Goal: Information Seeking & Learning: Learn about a topic

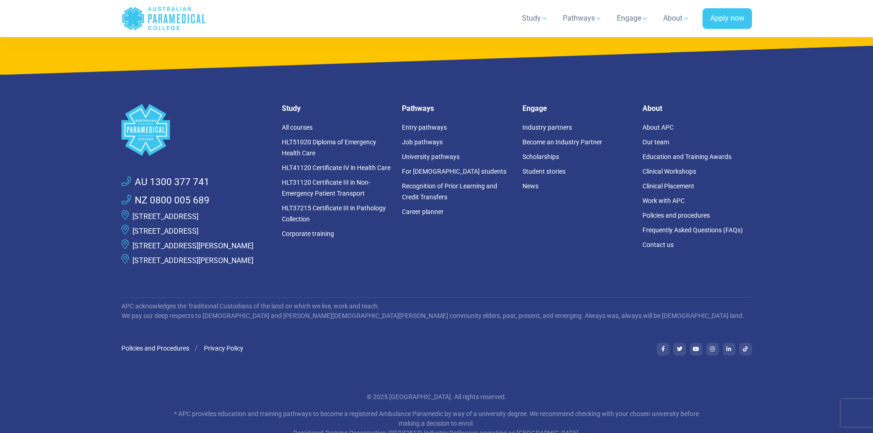
scroll to position [4399, 0]
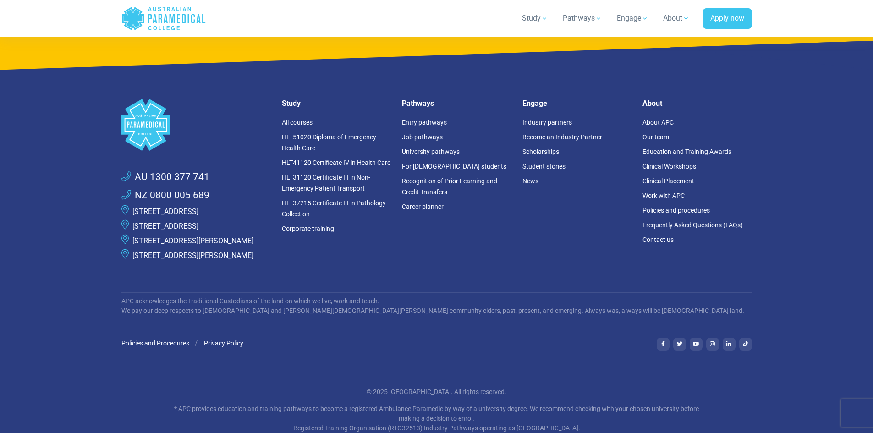
drag, startPoint x: 205, startPoint y: 227, endPoint x: 126, endPoint y: 216, distance: 80.4
click at [126, 219] on li "[STREET_ADDRESS]" at bounding box center [195, 226] width 149 height 15
copy li "[STREET_ADDRESS]"
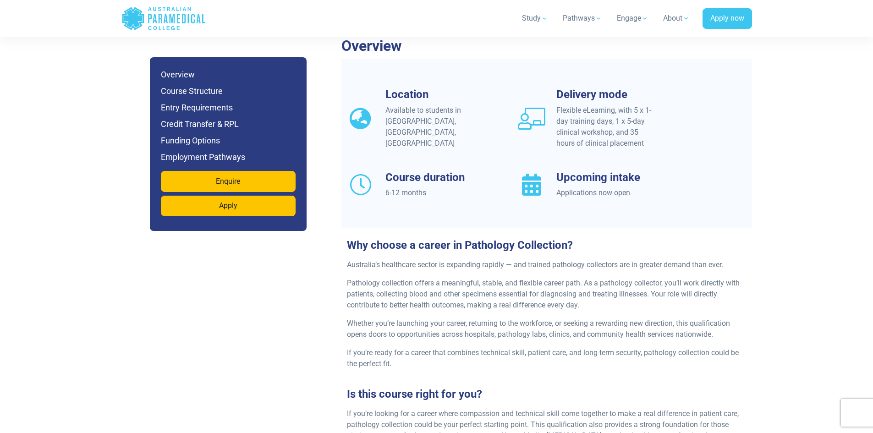
scroll to position [733, 0]
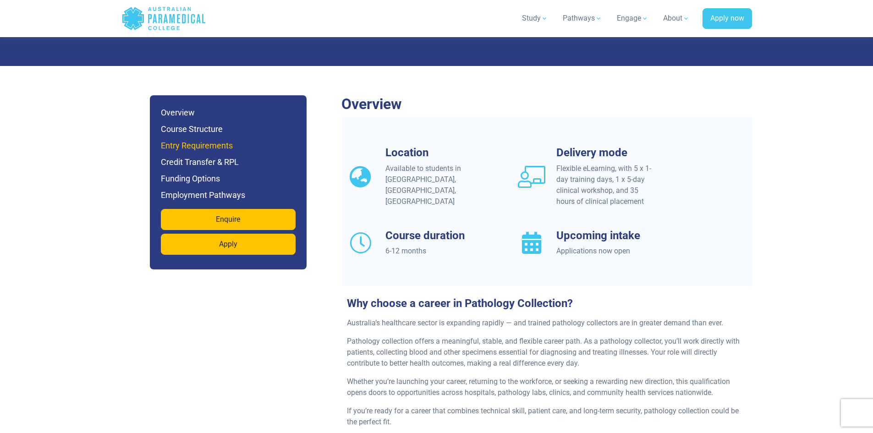
click at [228, 139] on h6 "Entry Requirements" at bounding box center [228, 145] width 135 height 13
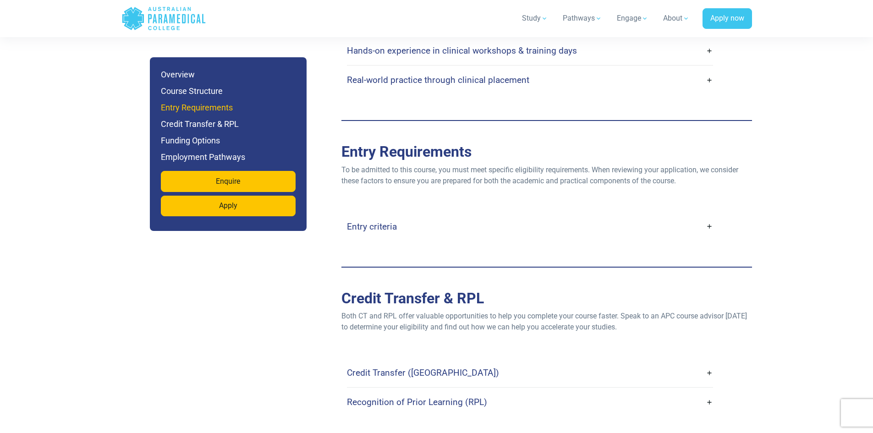
scroll to position [2239, 0]
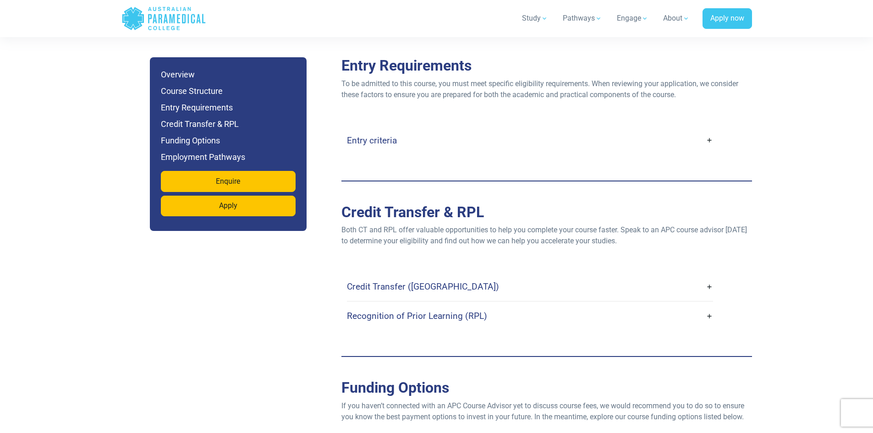
click at [559, 137] on link "Entry criteria" at bounding box center [530, 141] width 366 height 22
click at [553, 132] on link "Entry criteria" at bounding box center [530, 141] width 366 height 22
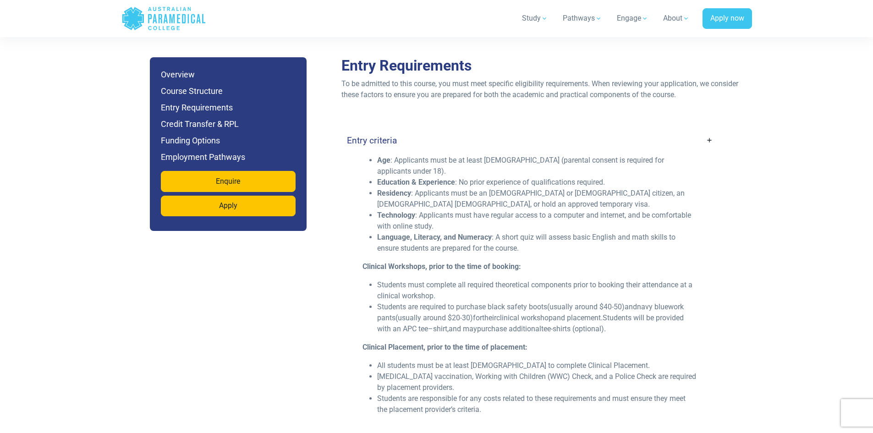
click at [553, 132] on link "Entry criteria" at bounding box center [530, 141] width 366 height 22
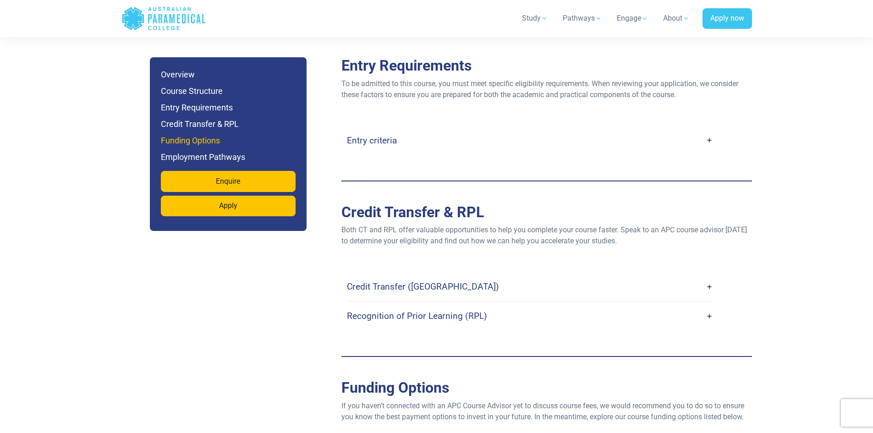
click at [199, 144] on h6 "Funding Options" at bounding box center [228, 140] width 135 height 13
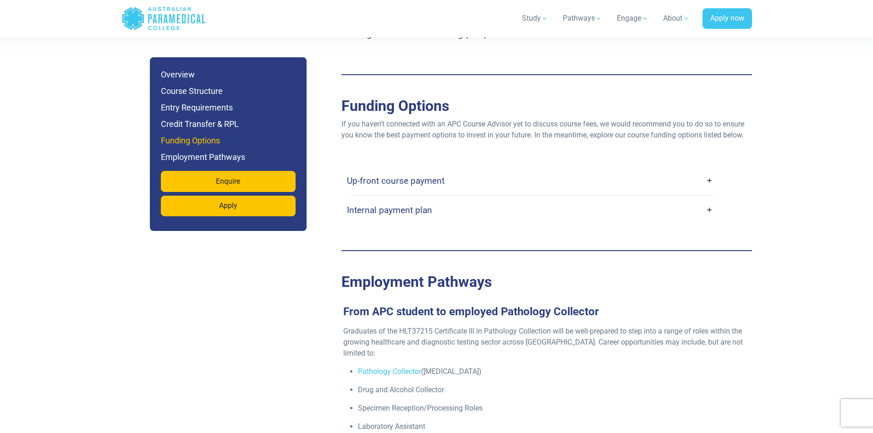
scroll to position [2561, 0]
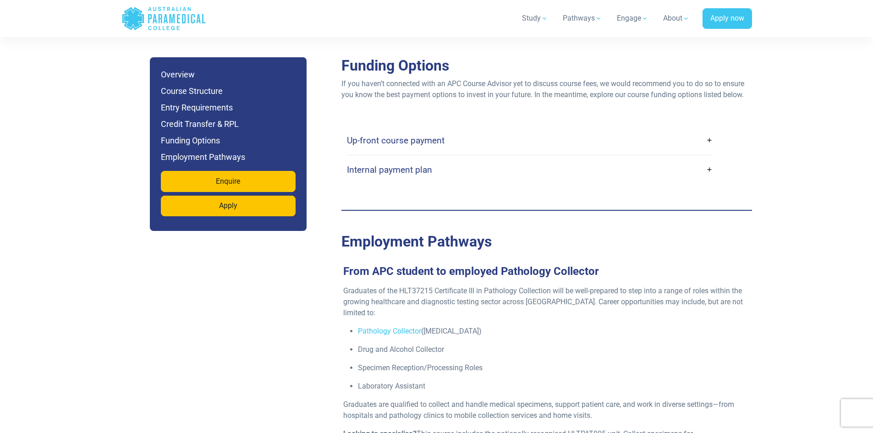
click at [387, 135] on h4 "Up-front course payment" at bounding box center [396, 140] width 98 height 11
click at [389, 135] on h4 "Up-front course payment" at bounding box center [396, 140] width 98 height 11
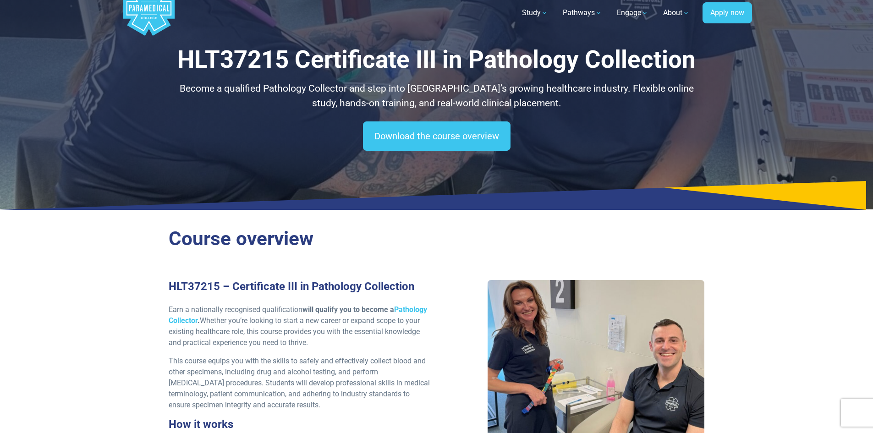
scroll to position [0, 0]
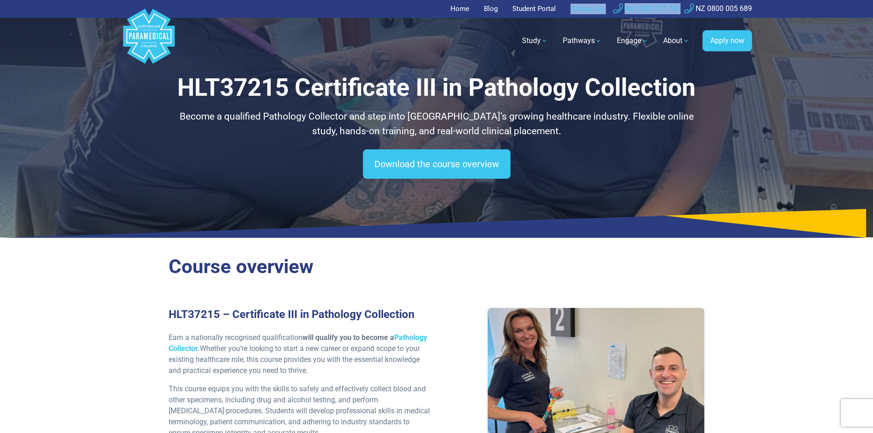
drag, startPoint x: 681, startPoint y: 6, endPoint x: 564, endPoint y: 7, distance: 117.3
click at [564, 7] on ul "Home Blog Student Portal Contact us AU 1300 377 741 NZ 0800 005 689" at bounding box center [436, 9] width 631 height 18
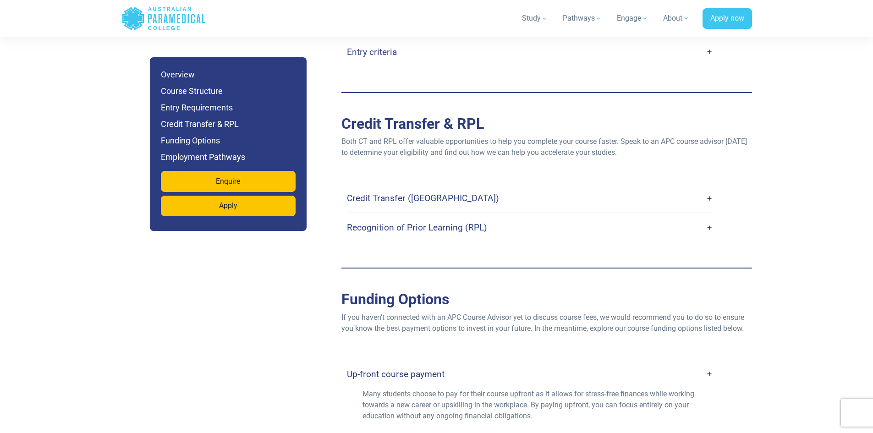
scroll to position [2291, 0]
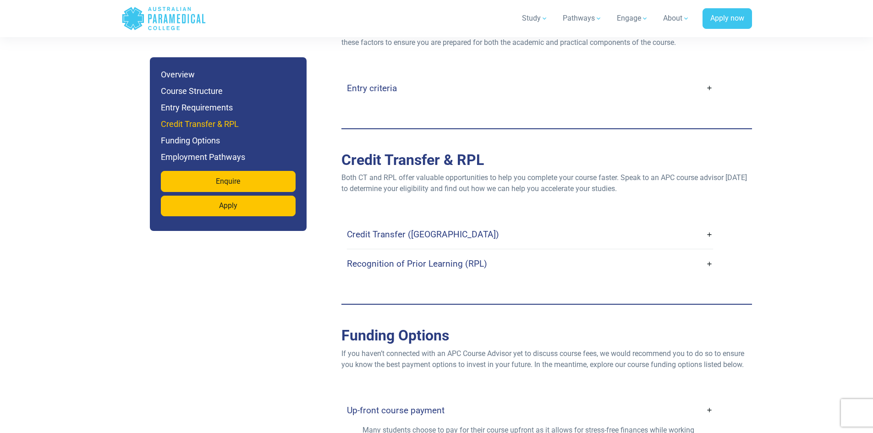
click at [218, 122] on h6 "Credit Transfer & RPL" at bounding box center [228, 124] width 135 height 13
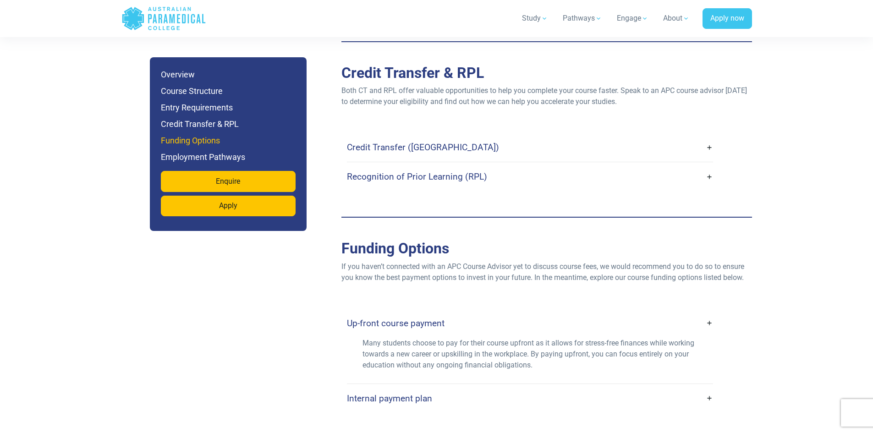
click at [210, 144] on h6 "Funding Options" at bounding box center [228, 140] width 135 height 13
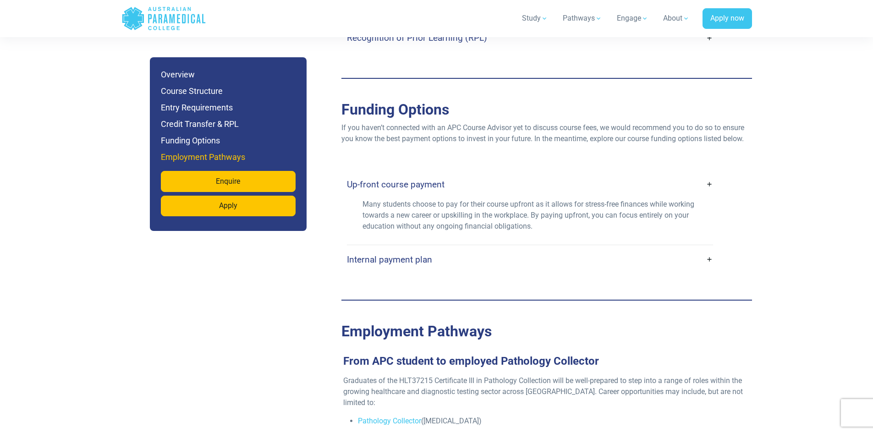
click at [213, 157] on h6 "Employment Pathways" at bounding box center [228, 157] width 135 height 13
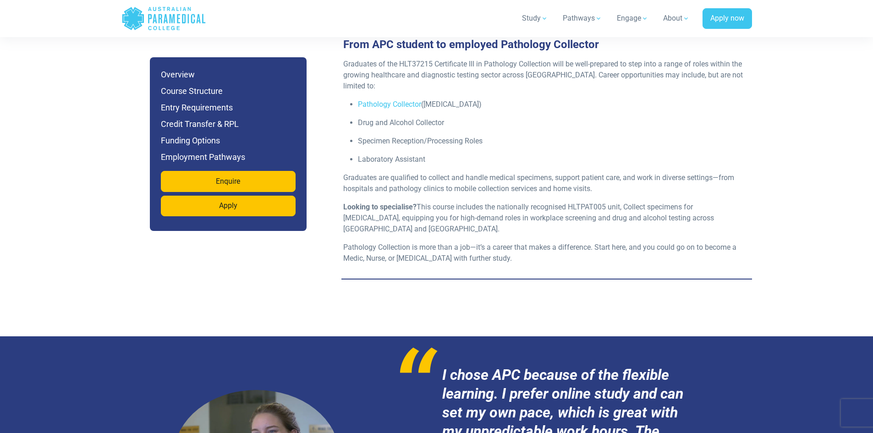
scroll to position [2783, 0]
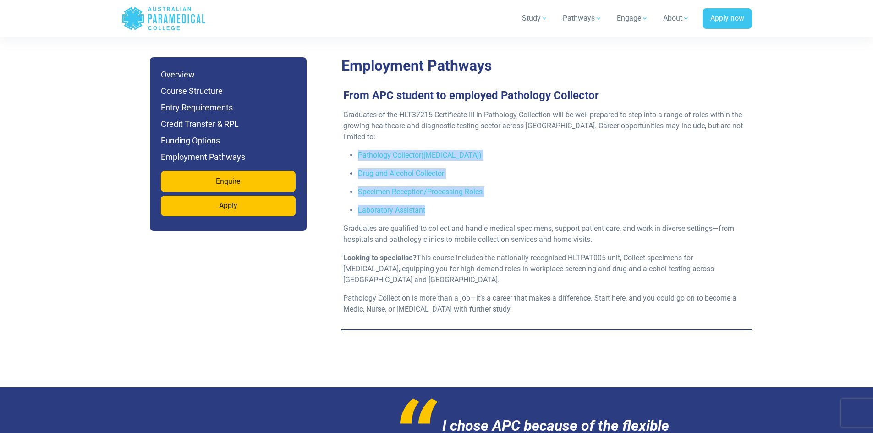
drag, startPoint x: 428, startPoint y: 196, endPoint x: 359, endPoint y: 143, distance: 87.5
click at [359, 150] on ul "Pathology Collector (Phlebotomist) Drug and Alcohol Collector Specimen Receptio…" at bounding box center [543, 183] width 400 height 66
copy ul "Pathology Collector (Phlebotomist) Drug and Alcohol Collector Specimen Receptio…"
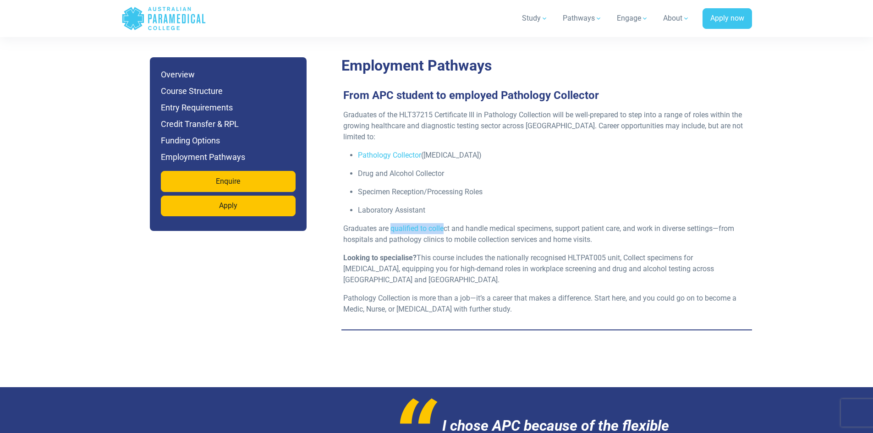
drag, startPoint x: 390, startPoint y: 217, endPoint x: 445, endPoint y: 218, distance: 55.0
click at [445, 223] on p "Graduates are qualified to collect and handle medical specimens, support patien…" at bounding box center [543, 234] width 400 height 22
click at [428, 223] on p "Graduates are qualified to collect and handle medical specimens, support patien…" at bounding box center [543, 234] width 400 height 22
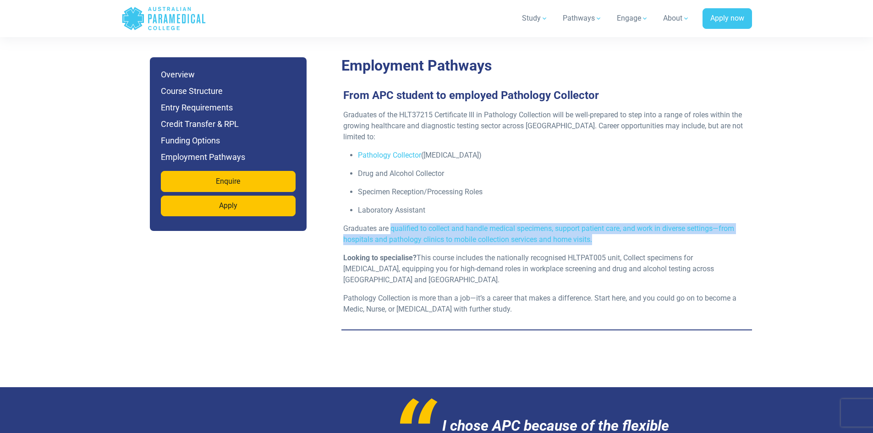
drag, startPoint x: 390, startPoint y: 217, endPoint x: 604, endPoint y: 229, distance: 214.3
click at [604, 229] on p "Graduates are qualified to collect and handle medical specimens, support patien…" at bounding box center [543, 234] width 400 height 22
copy p "qualified to collect and handle medical specimens, support patient care, and wo…"
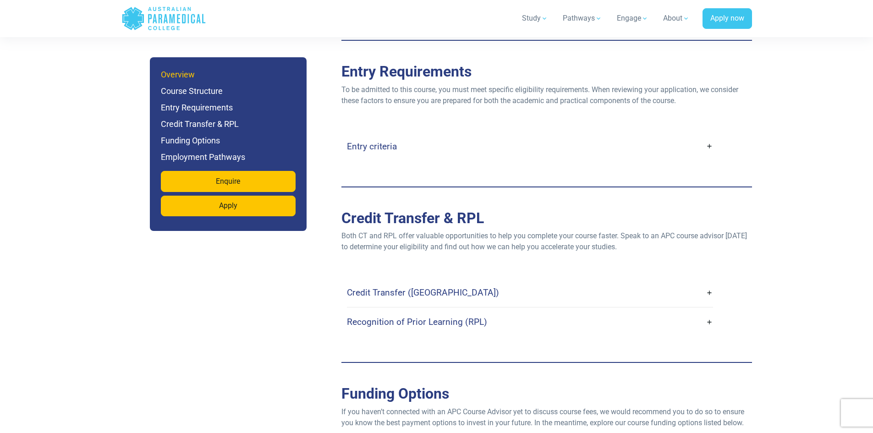
click at [207, 75] on h6 "Overview" at bounding box center [228, 74] width 135 height 13
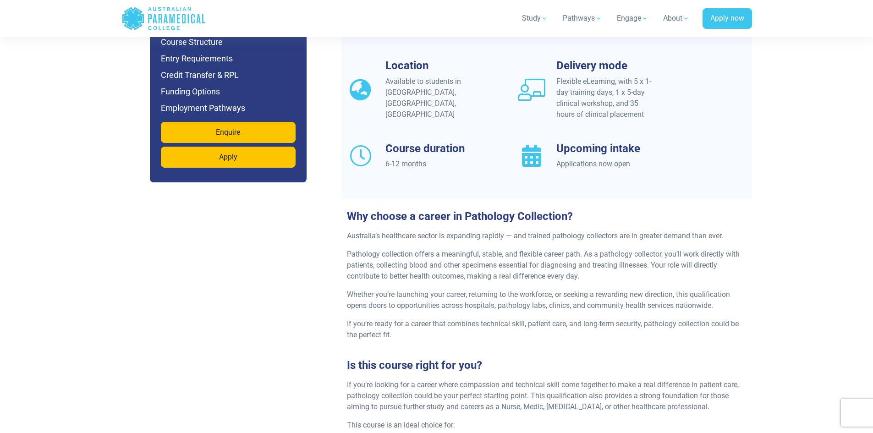
scroll to position [772, 0]
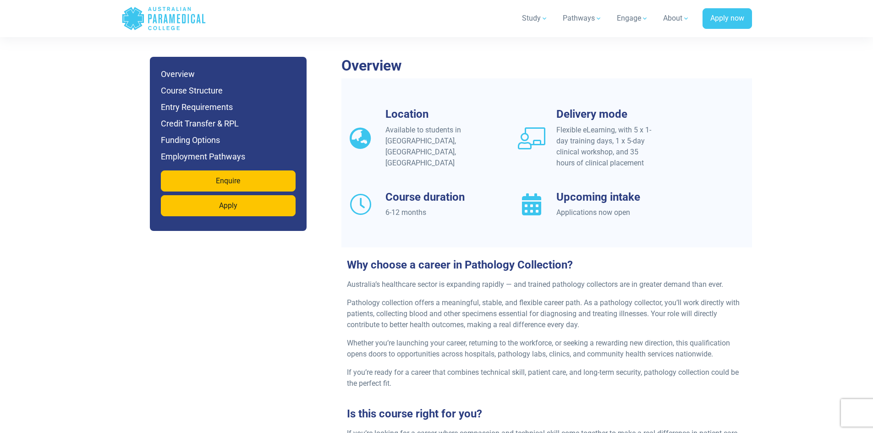
drag, startPoint x: 384, startPoint y: 199, endPoint x: 426, endPoint y: 200, distance: 41.7
click at [426, 200] on div "Course duration 6-12 months" at bounding box center [427, 205] width 160 height 28
copy div "6-12 months"
drag, startPoint x: 557, startPoint y: 119, endPoint x: 656, endPoint y: 149, distance: 103.9
click at [656, 149] on div "Delivery mode Flexible eLearning, with 5 x 1-day training days, 1 x 5-day clini…" at bounding box center [598, 138] width 160 height 61
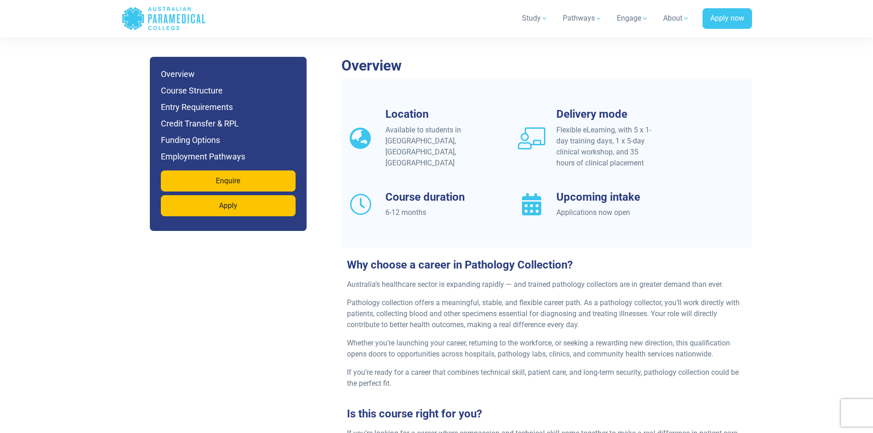
copy div "Flexible eLearning, with 5 x 1-day training days, 1 x 5-day clinical workshop, …"
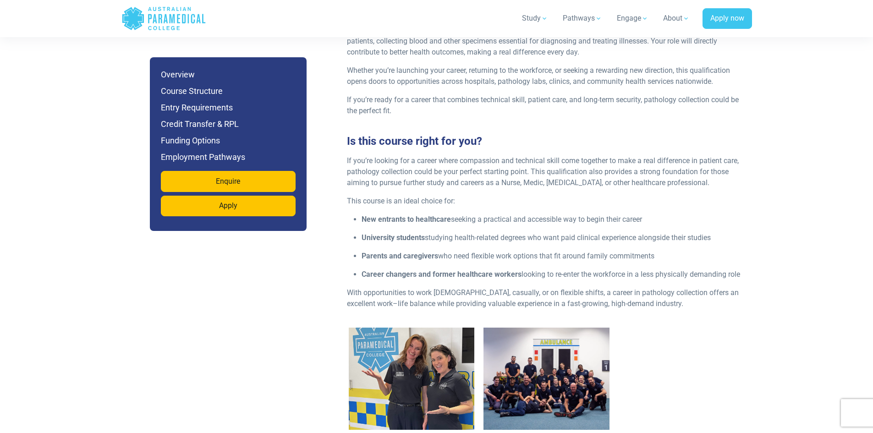
scroll to position [1047, 0]
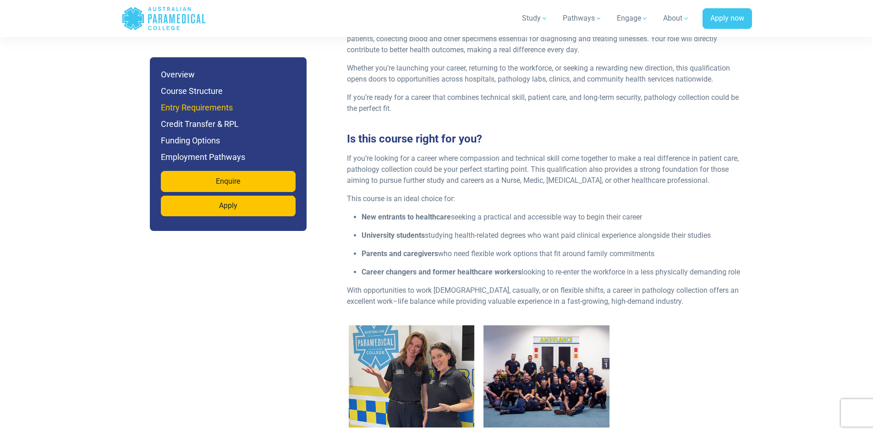
click at [190, 111] on h6 "Entry Requirements" at bounding box center [228, 107] width 135 height 13
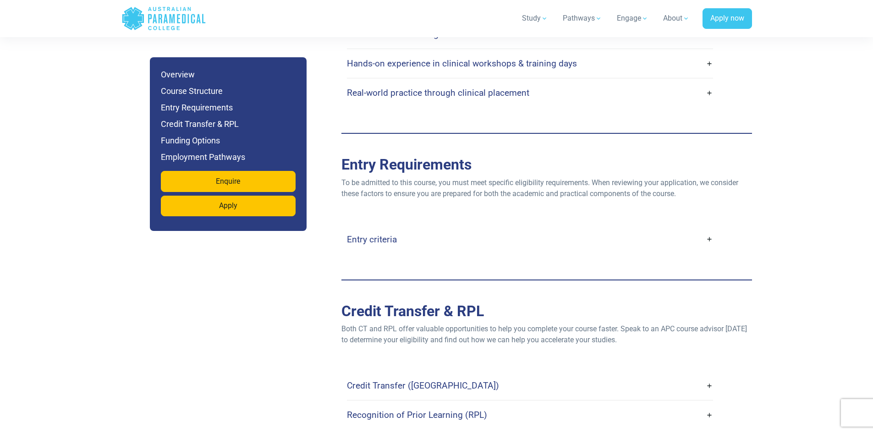
scroll to position [2239, 0]
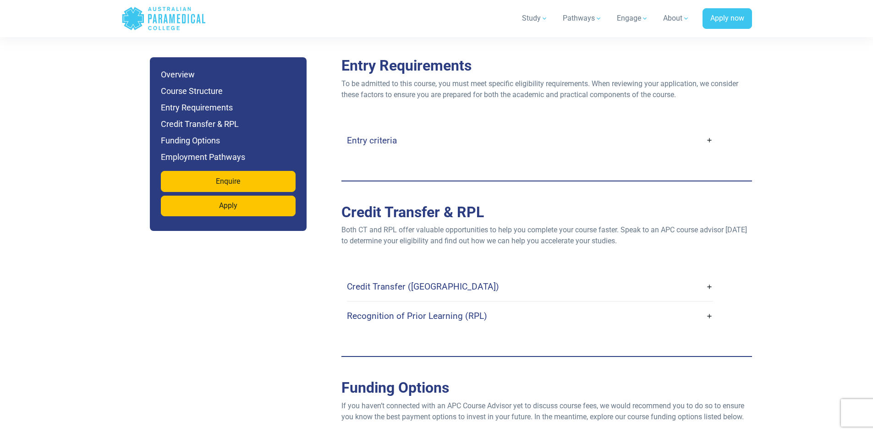
click at [389, 135] on h4 "Entry criteria" at bounding box center [372, 140] width 50 height 11
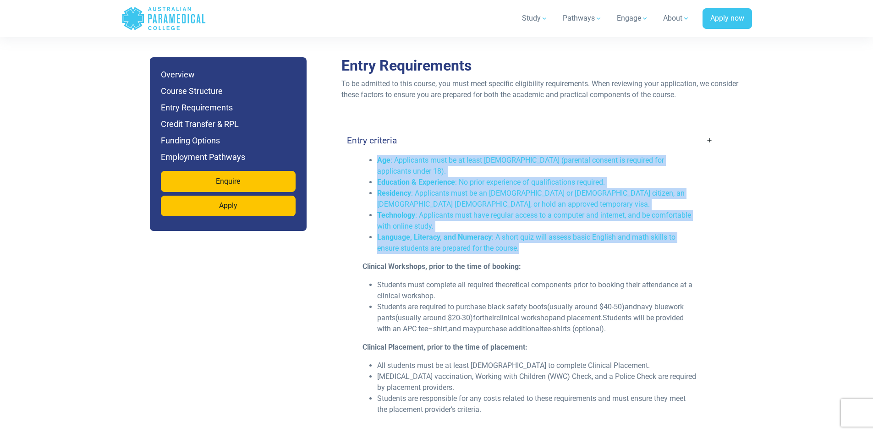
drag, startPoint x: 379, startPoint y: 146, endPoint x: 534, endPoint y: 235, distance: 178.0
click at [534, 235] on ul "Age : Applicants must be at least 17 years old (parental consent is required fo…" at bounding box center [529, 204] width 335 height 99
copy ul "Age : Applicants must be at least 17 years old (parental consent is required fo…"
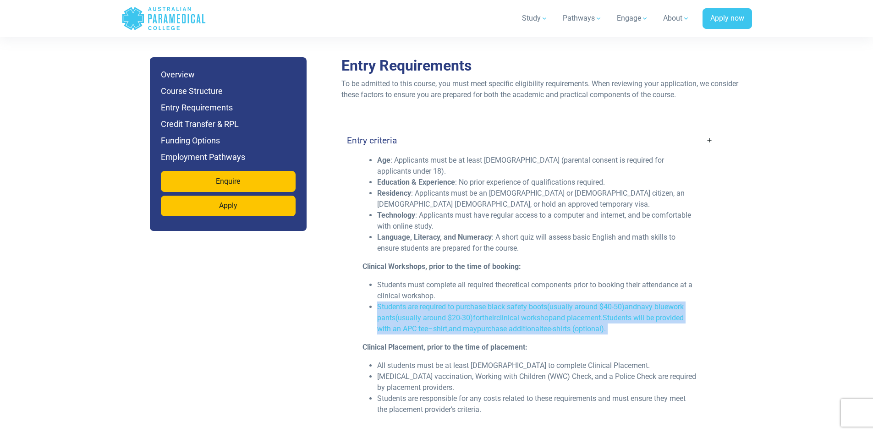
drag, startPoint x: 377, startPoint y: 296, endPoint x: 637, endPoint y: 320, distance: 261.4
click at [637, 320] on li "Students are required to purchase black safety boots (usually around $40-50) an…" at bounding box center [537, 318] width 320 height 33
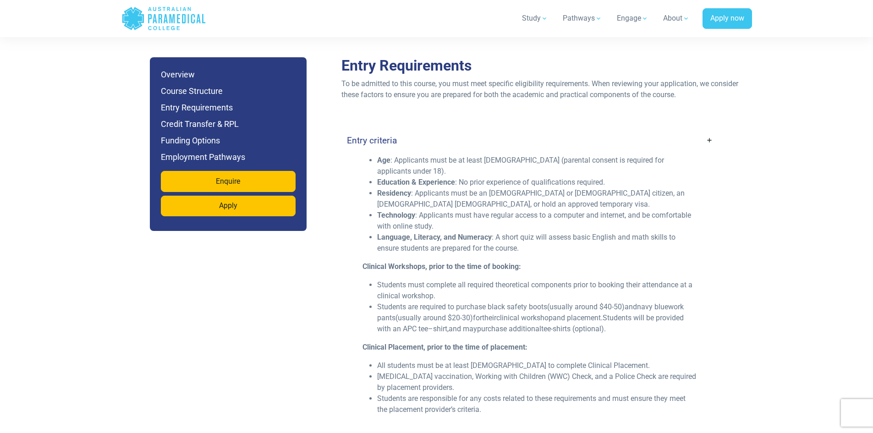
click at [361, 337] on div "Age : Applicants must be at least 17 years old (parental consent is required fo…" at bounding box center [530, 289] width 346 height 268
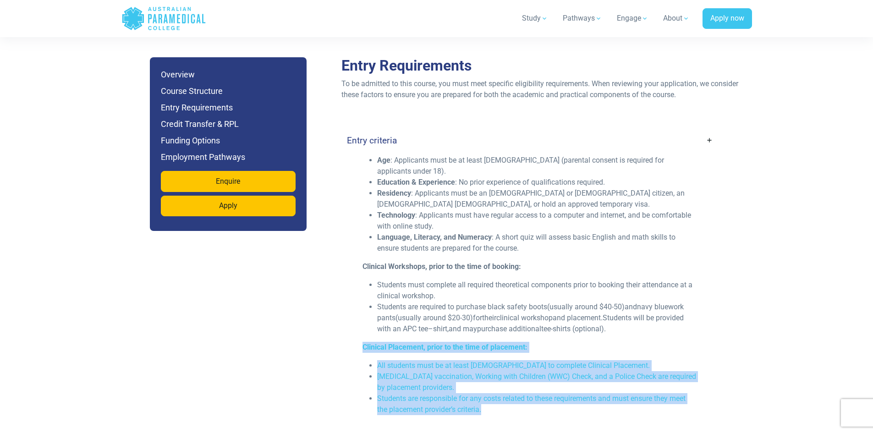
drag, startPoint x: 359, startPoint y: 335, endPoint x: 494, endPoint y: 394, distance: 147.1
click at [494, 394] on div "Age : Applicants must be at least 17 years old (parental consent is required fo…" at bounding box center [530, 289] width 346 height 268
copy div "Clinical Placement, prior to the time of placement: All students must be at lea…"
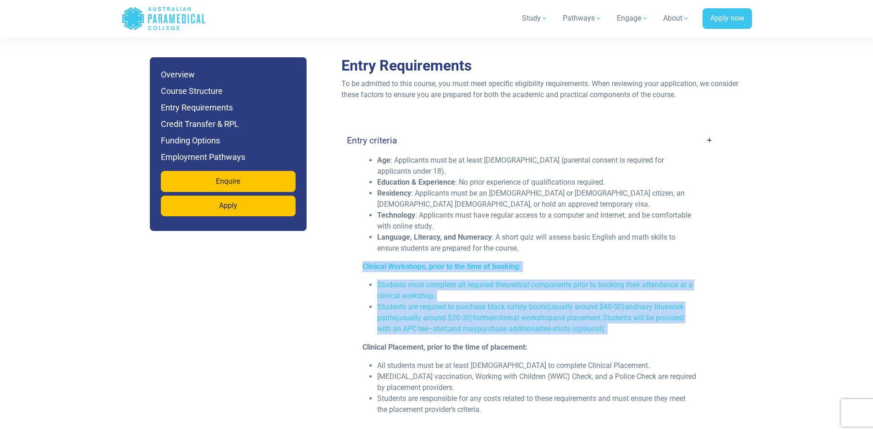
drag, startPoint x: 362, startPoint y: 255, endPoint x: 638, endPoint y: 315, distance: 283.3
click at [638, 315] on div "Age : Applicants must be at least 17 years old (parental consent is required fo…" at bounding box center [530, 289] width 346 height 268
copy div "Clinical Workshops, prior to the time of booking: Students must complete all re…"
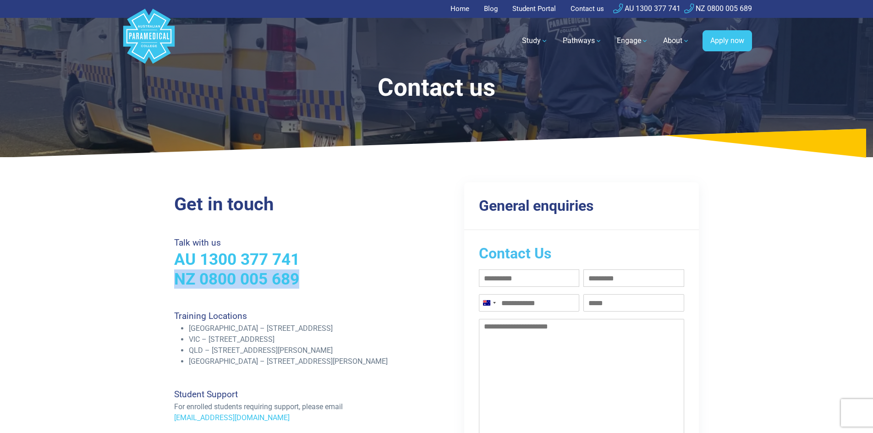
drag, startPoint x: 318, startPoint y: 278, endPoint x: 132, endPoint y: 283, distance: 185.2
click at [132, 283] on div "Get in touch Talk with us AU 1300 377 741 NZ 0800 005 689 Training Locations [G…" at bounding box center [437, 385] width 642 height 443
click at [318, 288] on h3 "NZ 0800 005 689" at bounding box center [302, 278] width 257 height 19
drag, startPoint x: 417, startPoint y: 337, endPoint x: 174, endPoint y: 336, distance: 243.8
click at [174, 336] on ul "[GEOGRAPHIC_DATA] – [STREET_ADDRESS] – Unit 10, 556 - [STREET_ADDRESS][GEOGRAPH…" at bounding box center [302, 345] width 257 height 44
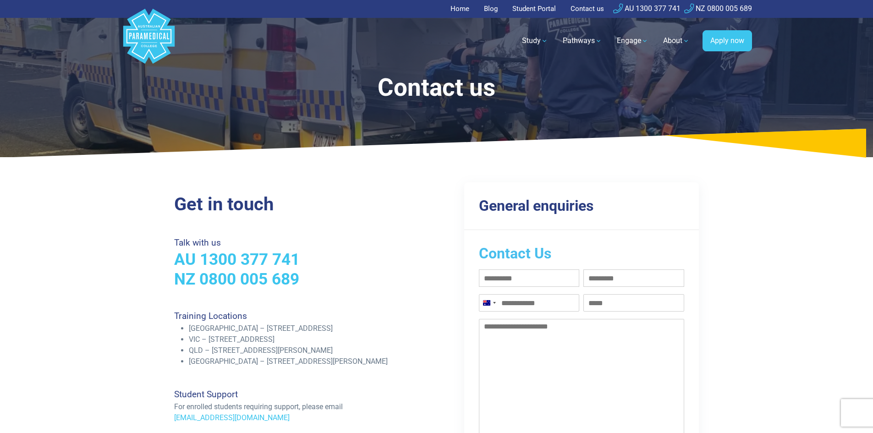
copy li "VIC – [STREET_ADDRESS]"
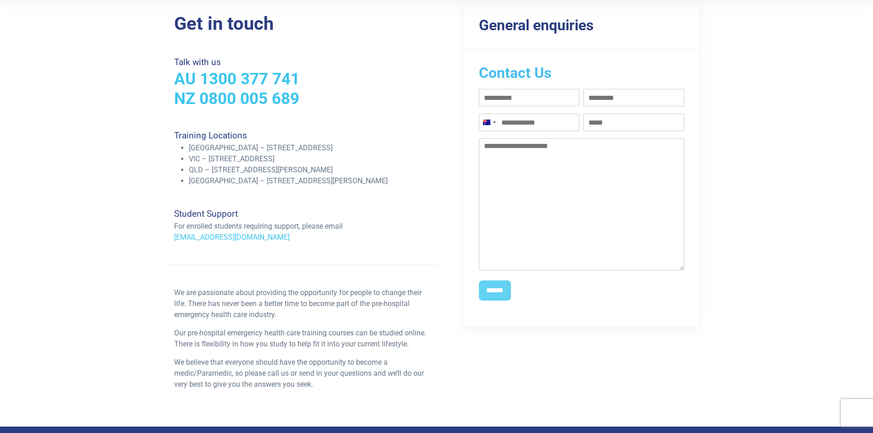
scroll to position [183, 0]
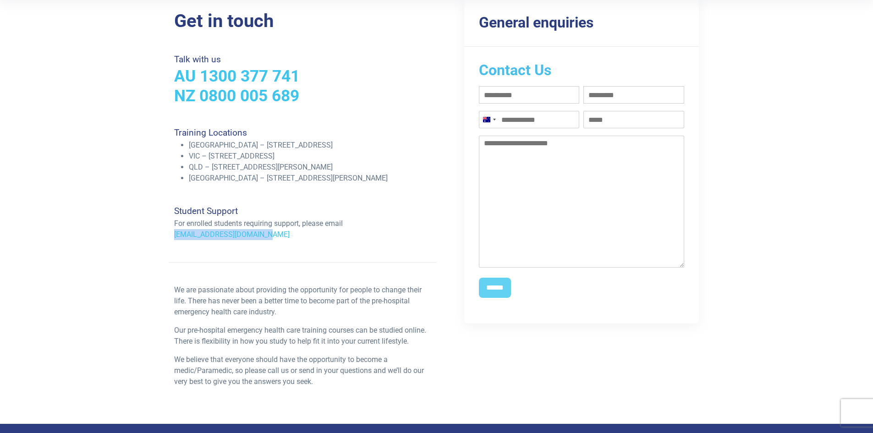
drag, startPoint x: 263, startPoint y: 238, endPoint x: 134, endPoint y: 230, distance: 129.0
click at [134, 230] on div "Get in touch Talk with us AU 1300 377 741 NZ 0800 005 689 Training Locations [G…" at bounding box center [437, 202] width 642 height 443
drag, startPoint x: 325, startPoint y: 90, endPoint x: 226, endPoint y: 93, distance: 99.0
click at [225, 95] on h3 "NZ 0800 005 689" at bounding box center [302, 95] width 257 height 19
drag, startPoint x: 335, startPoint y: 77, endPoint x: 202, endPoint y: 77, distance: 133.3
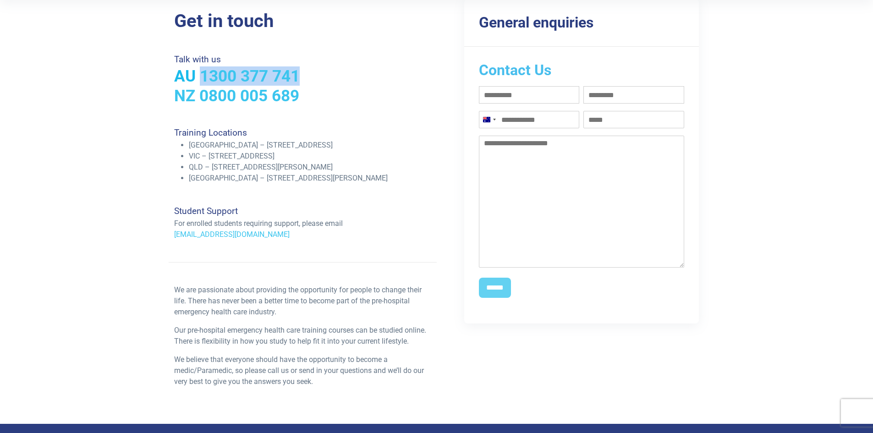
click at [202, 77] on h3 "AU 1300 377 741" at bounding box center [302, 75] width 257 height 19
copy link "1300 377 741"
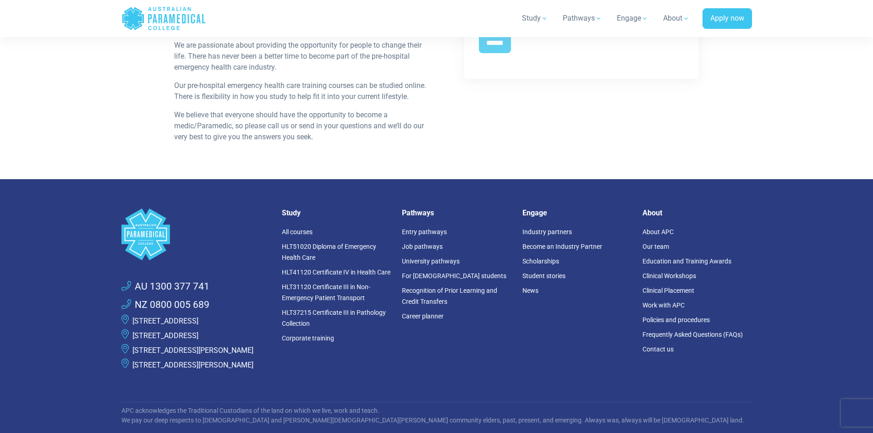
scroll to position [550, 0]
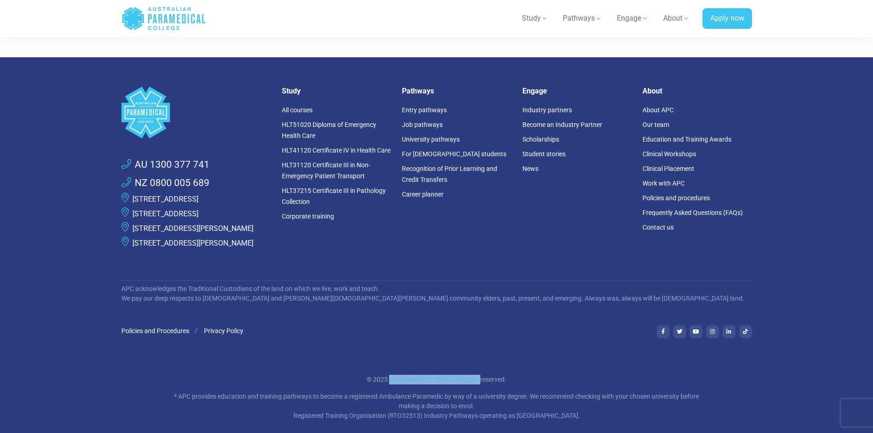
drag, startPoint x: 376, startPoint y: 401, endPoint x: 464, endPoint y: 397, distance: 88.1
click at [464, 384] on p "© 2025 [GEOGRAPHIC_DATA]. All rights reserved." at bounding box center [437, 380] width 536 height 10
copy p "[GEOGRAPHIC_DATA]"
